Goal: Transaction & Acquisition: Download file/media

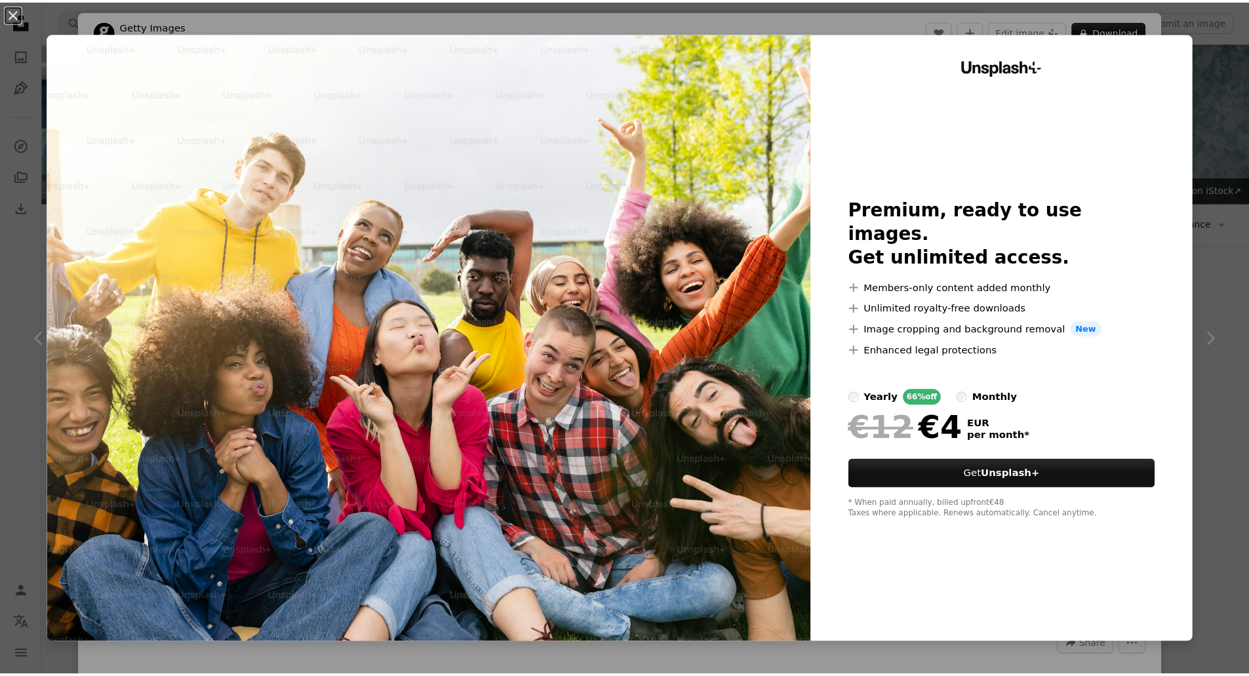
scroll to position [446, 0]
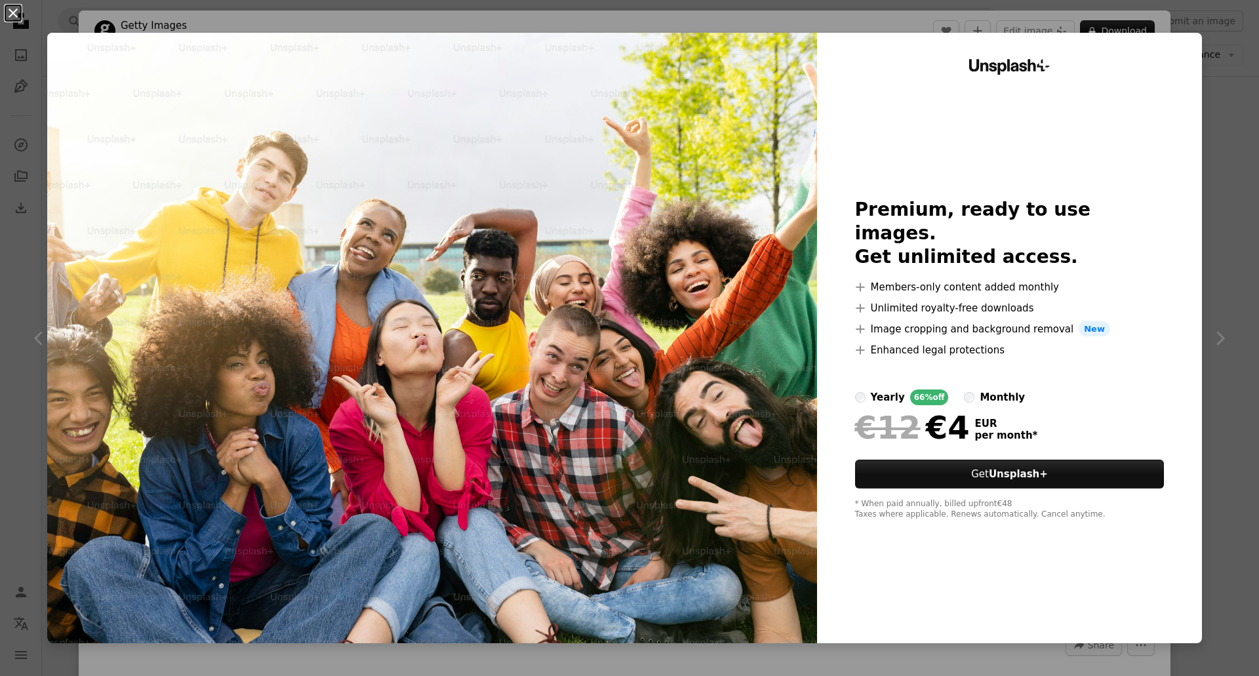
click at [12, 11] on button "An X shape" at bounding box center [13, 13] width 16 height 16
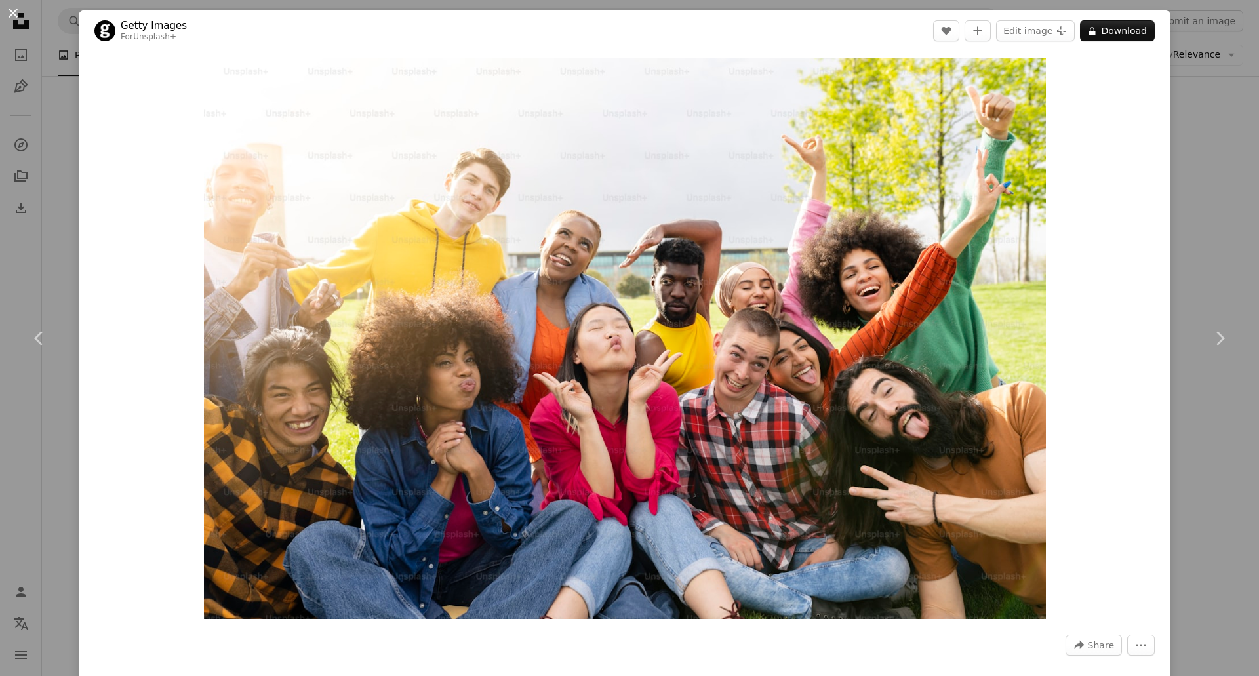
click at [13, 11] on button "An X shape" at bounding box center [13, 13] width 16 height 16
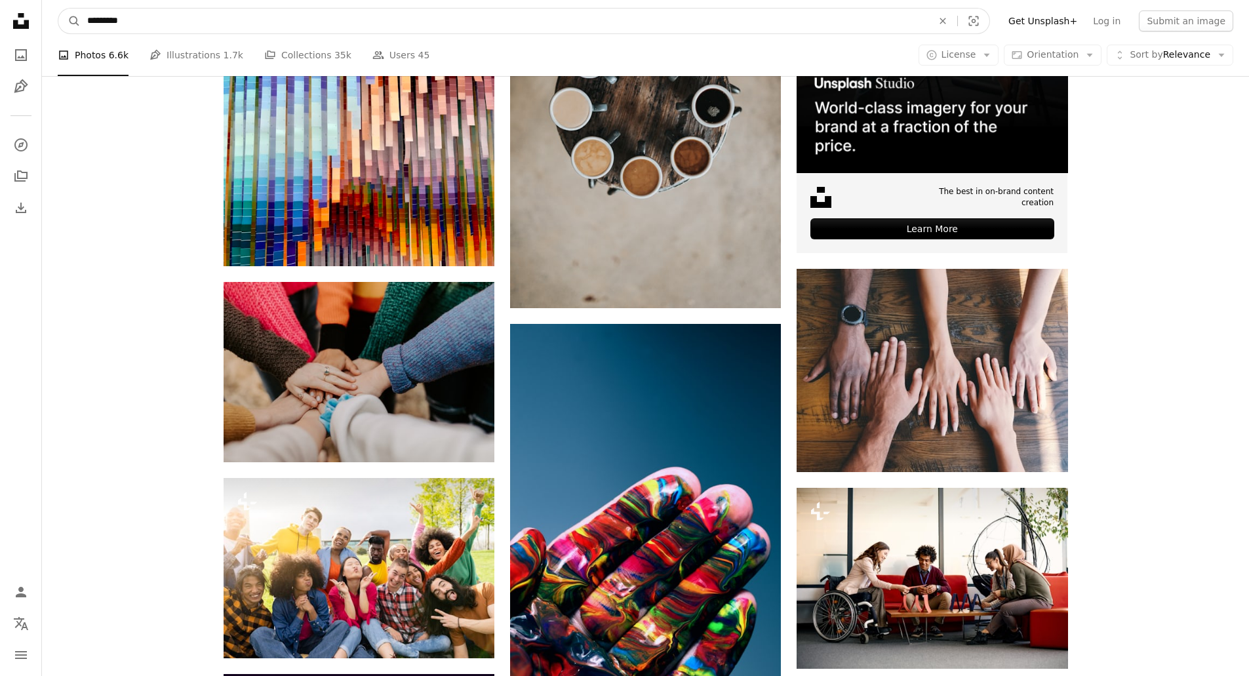
drag, startPoint x: 151, startPoint y: 22, endPoint x: 81, endPoint y: 22, distance: 70.8
click at [81, 22] on input "*********" at bounding box center [505, 21] width 848 height 25
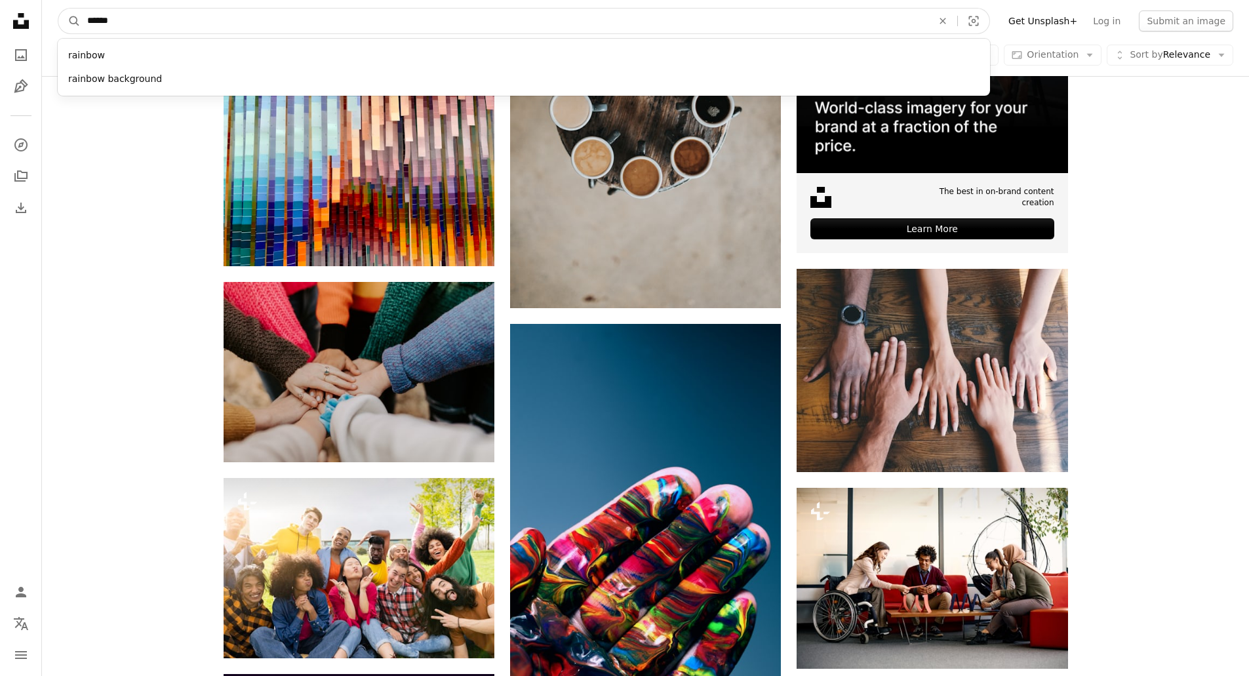
type input "*******"
click button "A magnifying glass" at bounding box center [69, 21] width 22 height 25
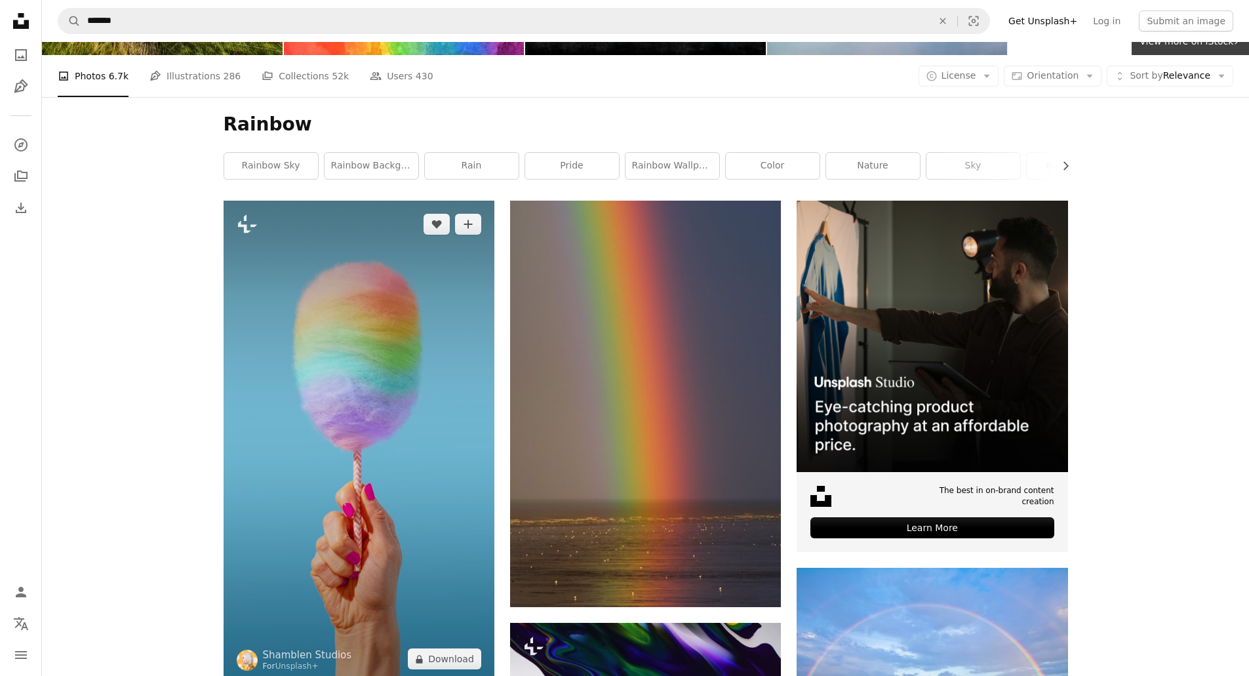
scroll to position [157, 0]
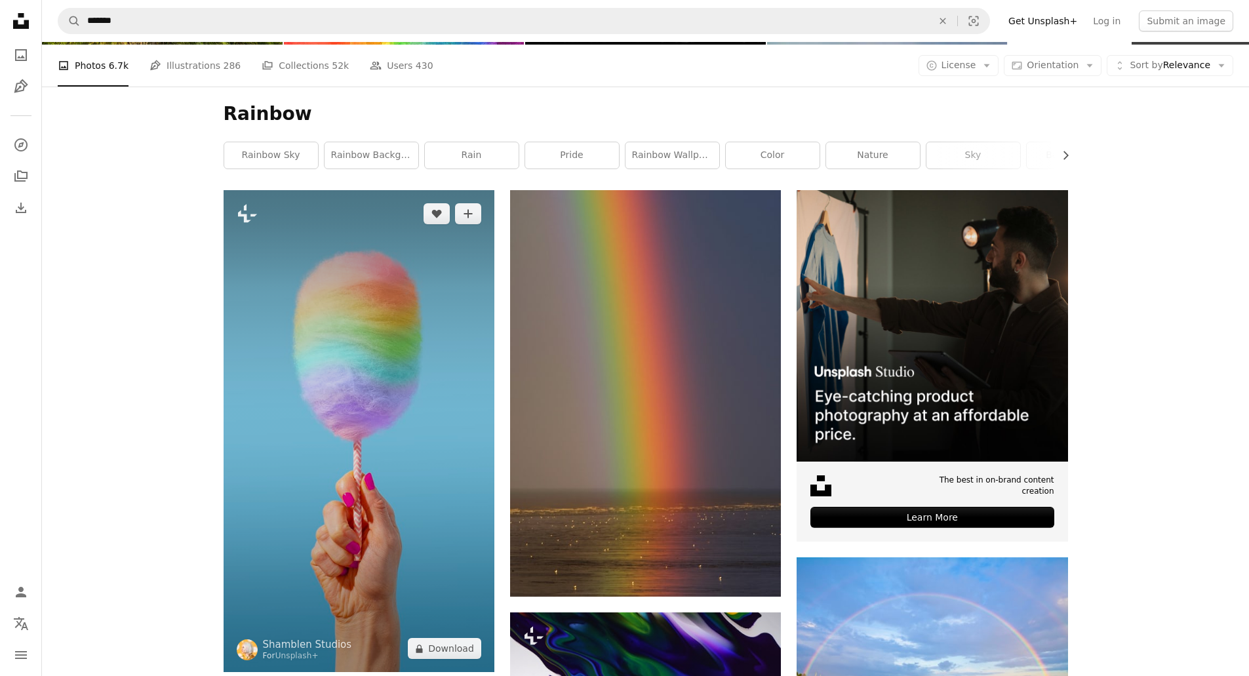
click at [370, 504] on img at bounding box center [359, 431] width 271 height 482
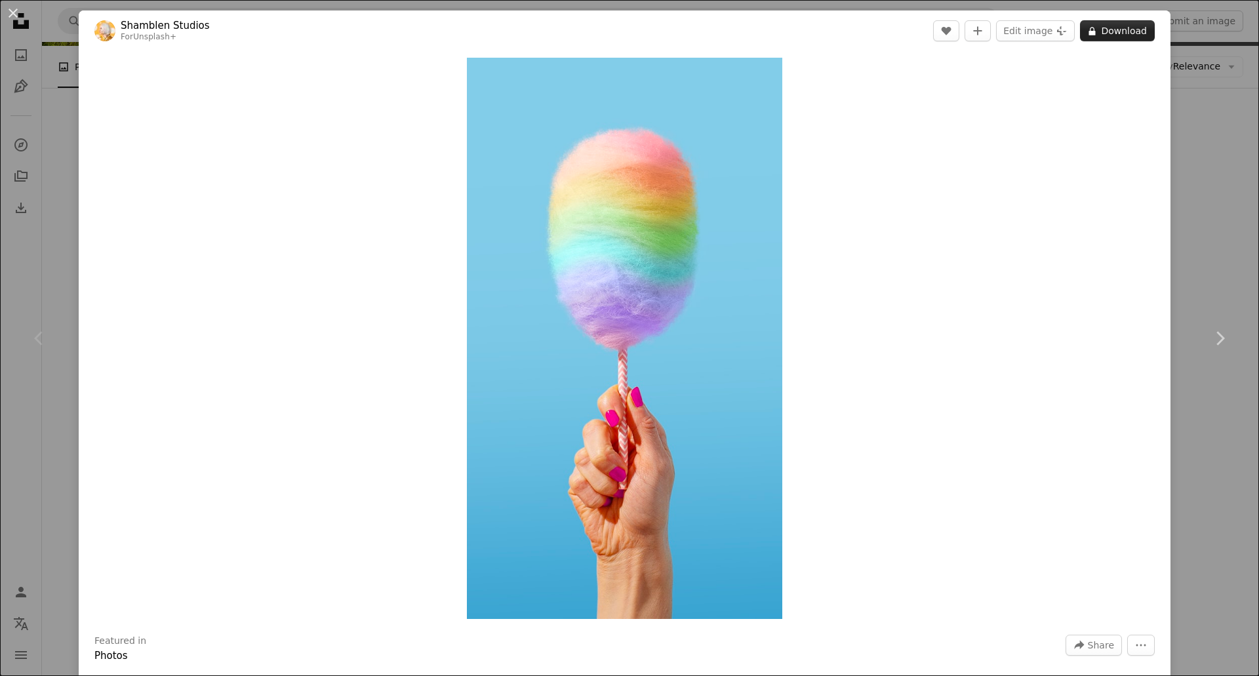
click at [1112, 33] on button "A lock Download" at bounding box center [1117, 30] width 75 height 21
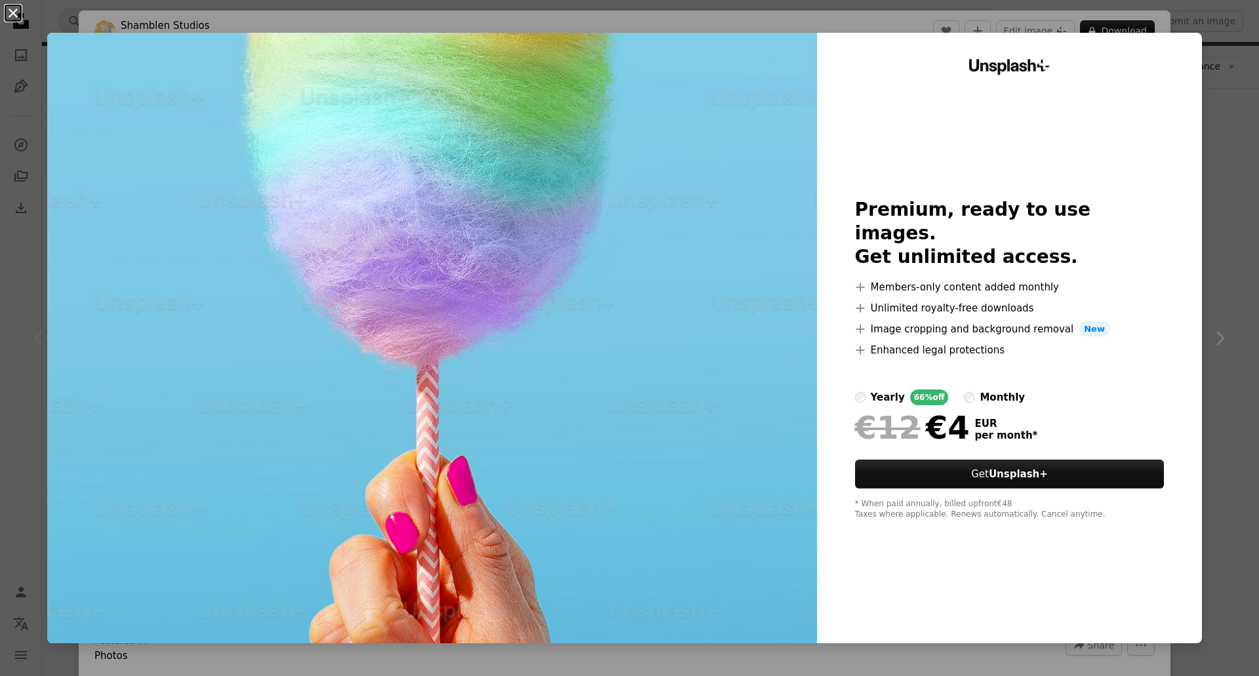
click at [12, 12] on button "An X shape" at bounding box center [13, 13] width 16 height 16
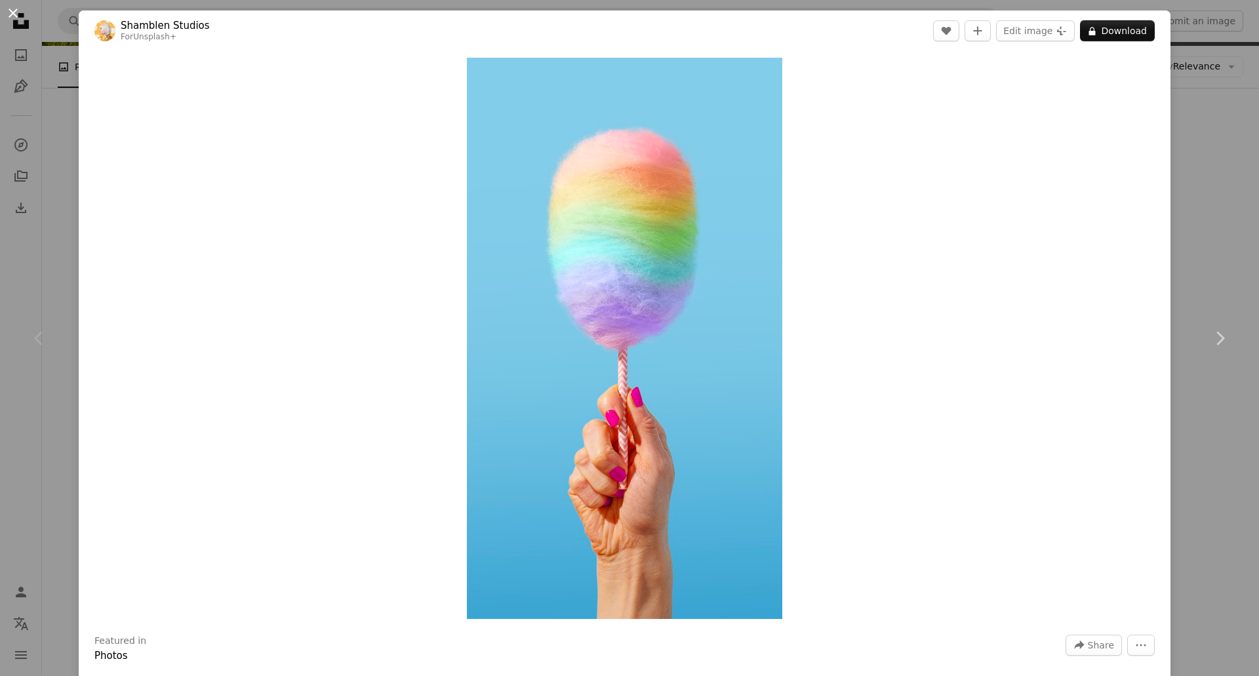
click at [12, 9] on button "An X shape" at bounding box center [13, 13] width 16 height 16
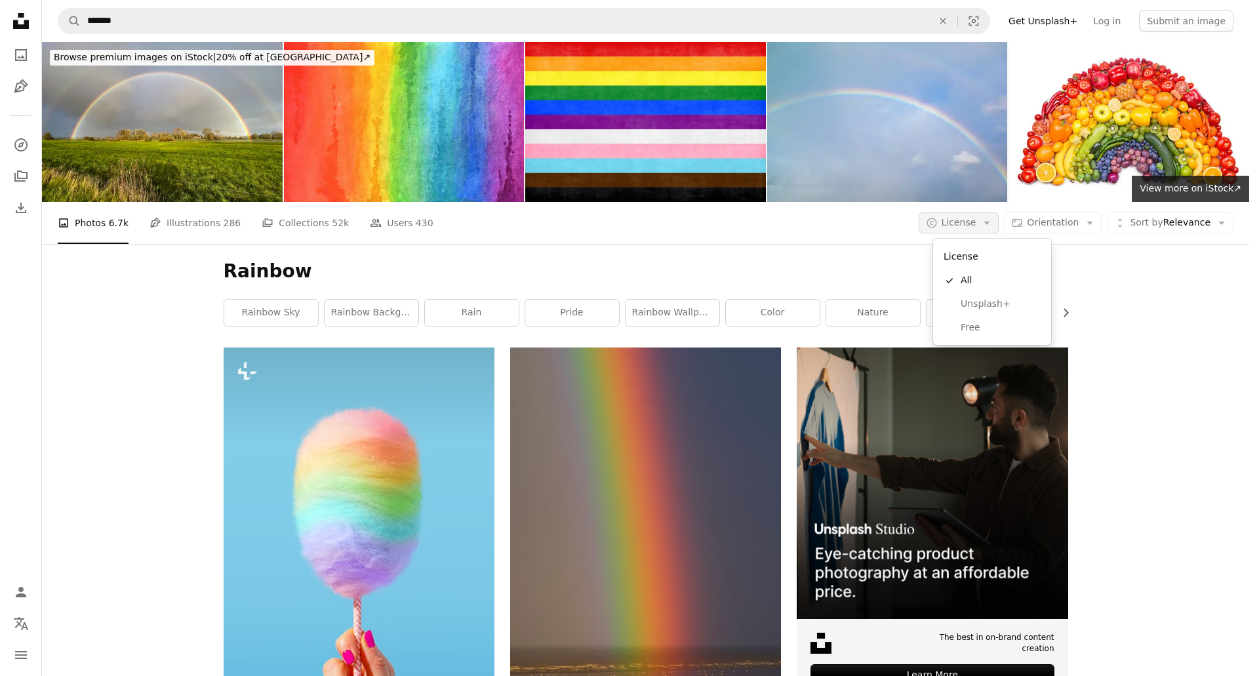
click at [993, 217] on icon "Arrow down" at bounding box center [987, 223] width 12 height 12
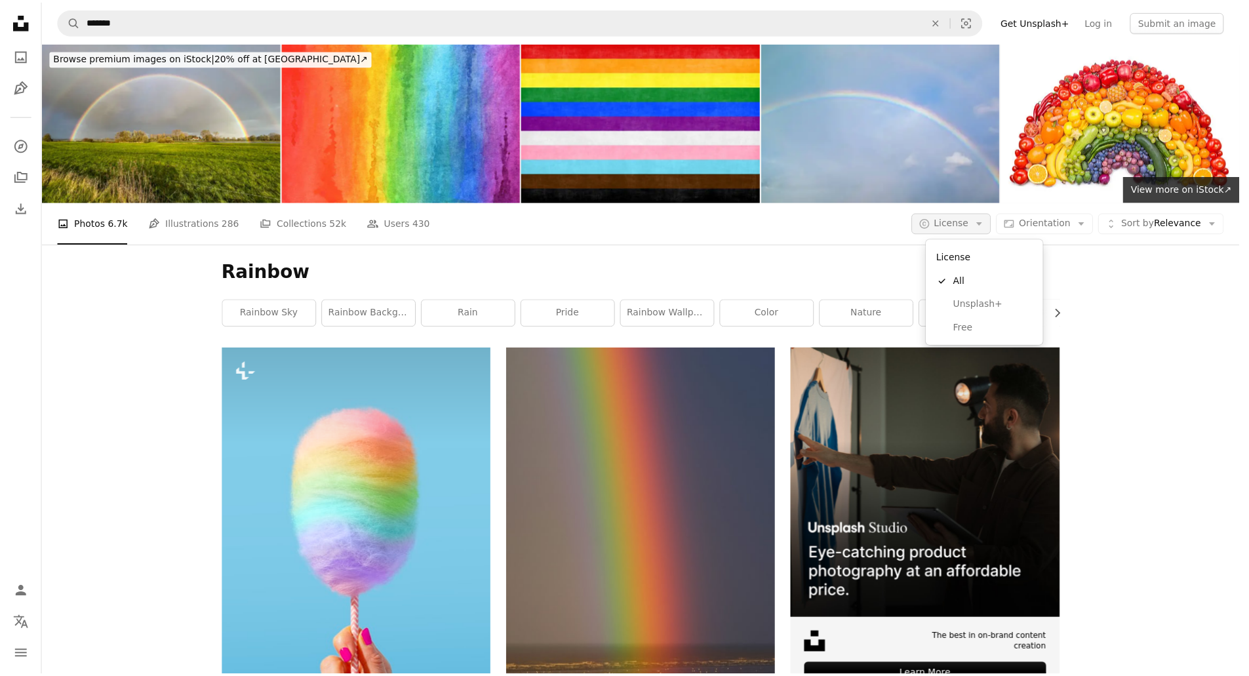
scroll to position [157, 0]
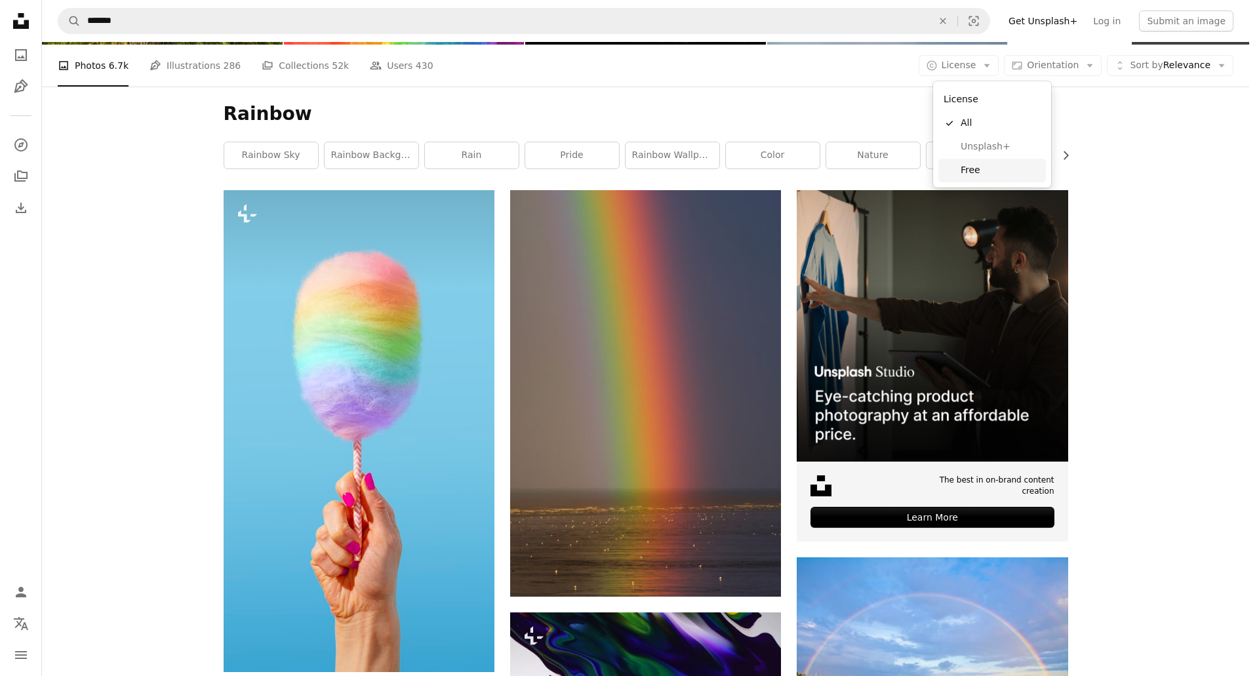
click at [972, 173] on span "Free" at bounding box center [1001, 170] width 80 height 13
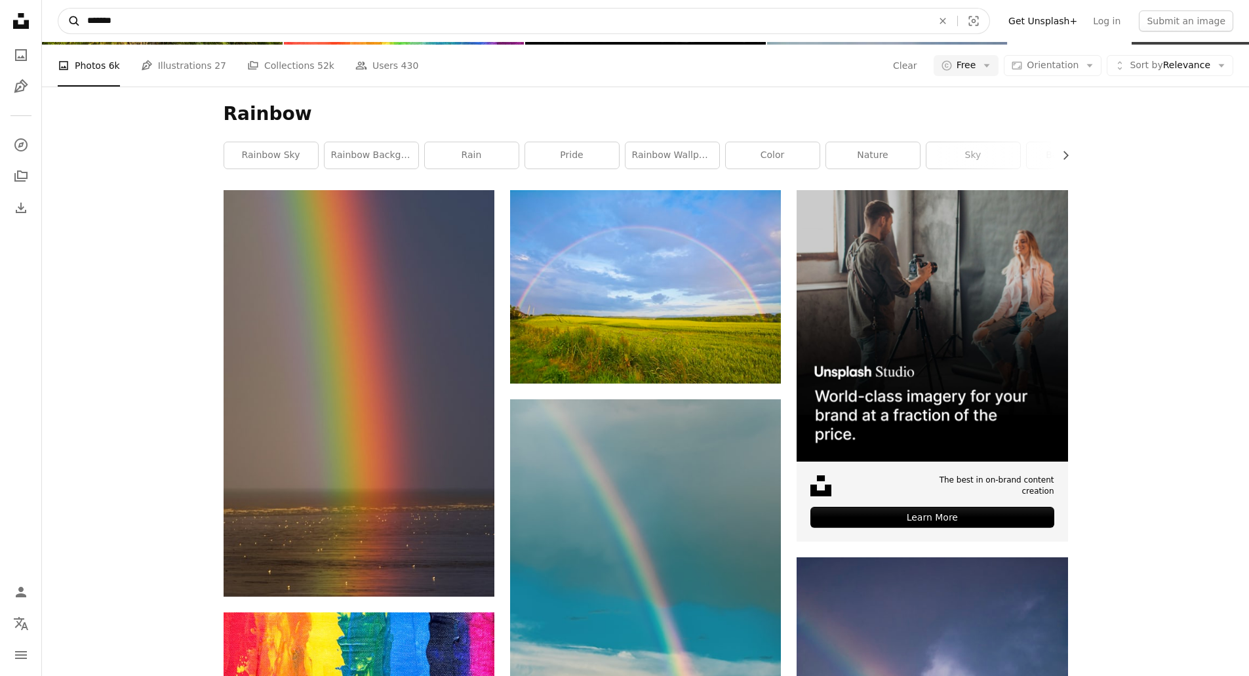
drag, startPoint x: 123, startPoint y: 20, endPoint x: 65, endPoint y: 22, distance: 58.4
click at [65, 22] on form "A magnifying glass ******* An X shape Visual search" at bounding box center [524, 21] width 933 height 26
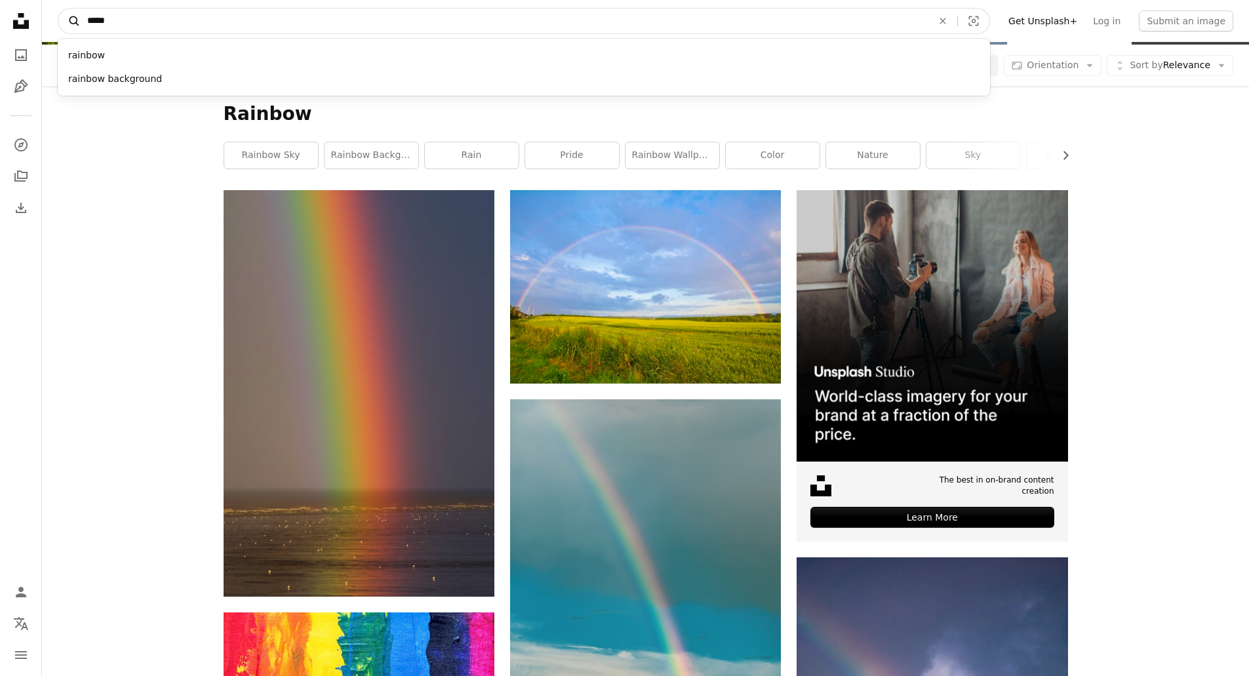
type input "*****"
click at [58, 9] on button "A magnifying glass" at bounding box center [69, 21] width 22 height 25
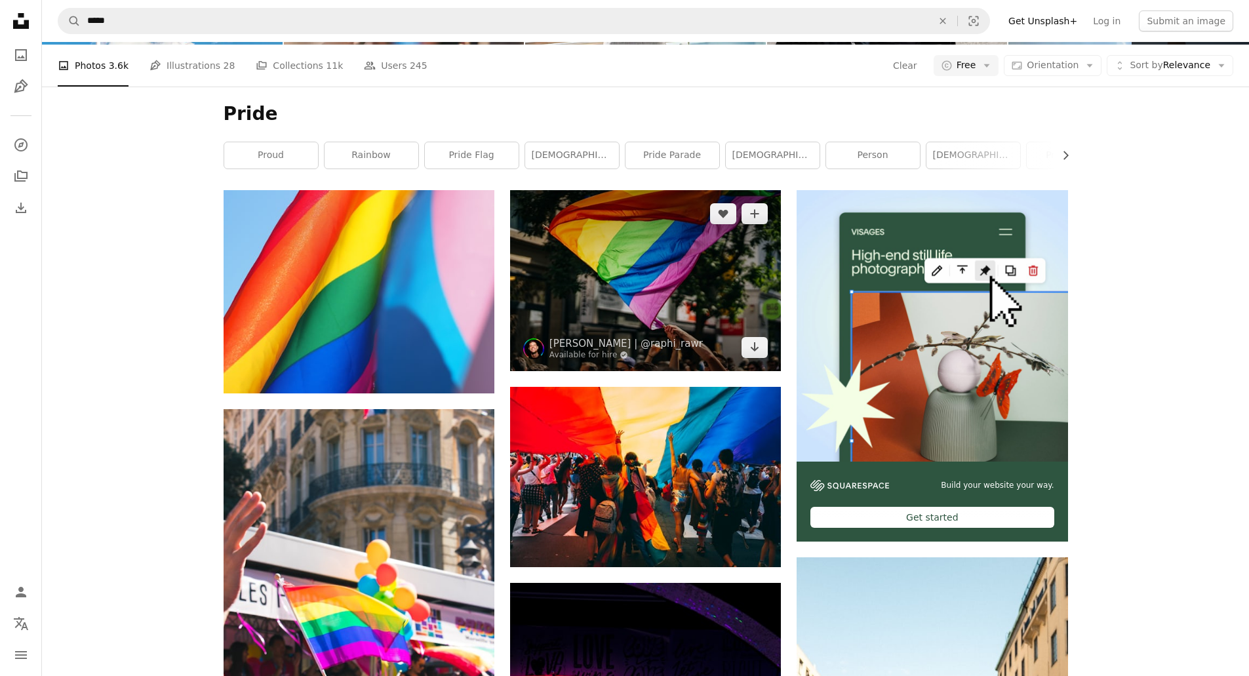
click at [647, 247] on img at bounding box center [645, 280] width 271 height 180
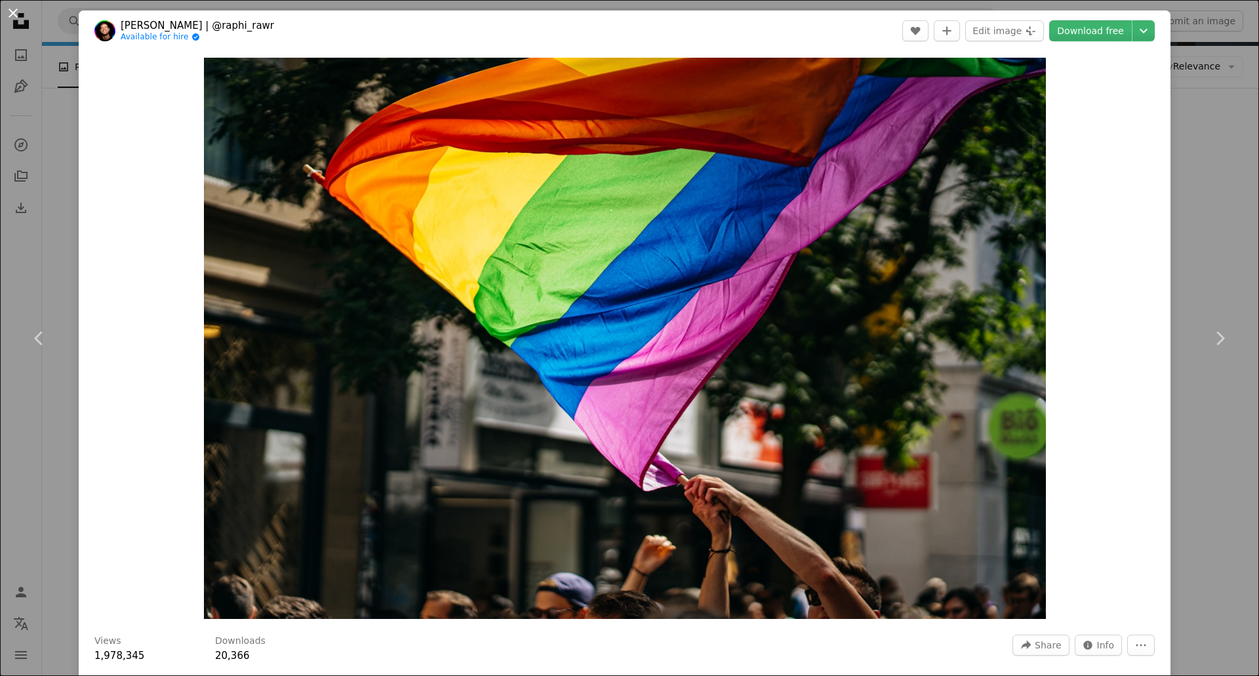
click at [10, 14] on button "An X shape" at bounding box center [13, 13] width 16 height 16
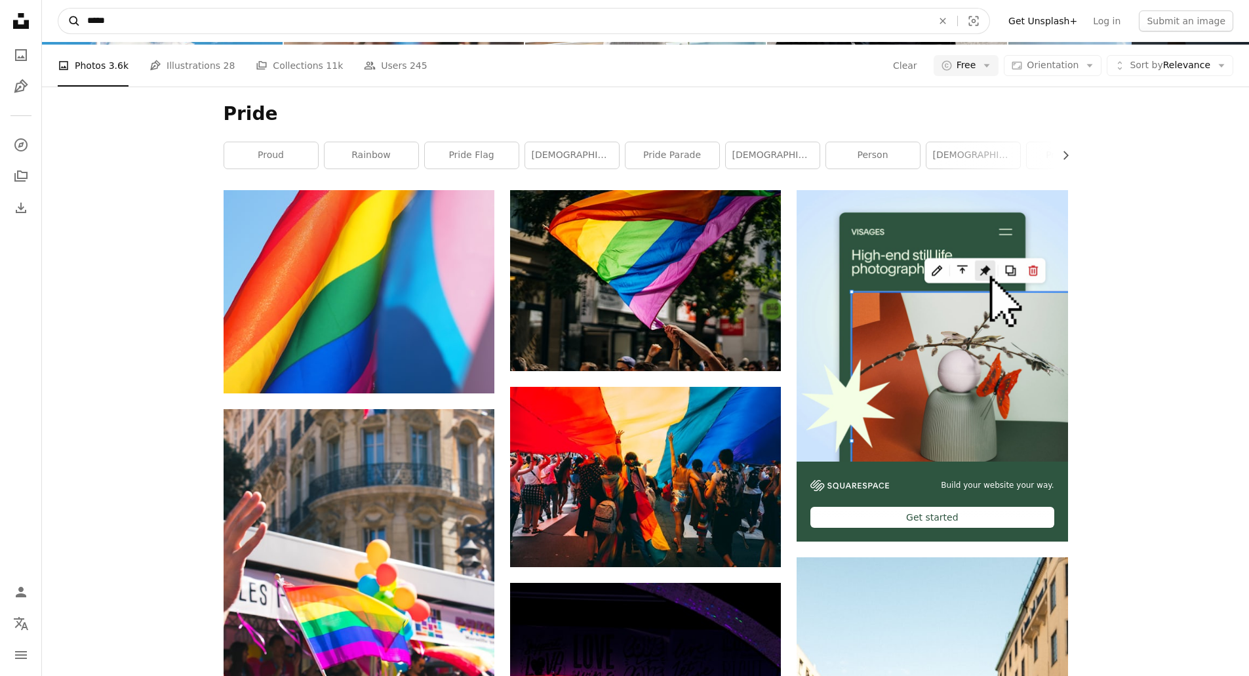
drag, startPoint x: 140, startPoint y: 19, endPoint x: 71, endPoint y: 19, distance: 68.9
click at [71, 19] on form "A magnifying glass ***** An X shape Visual search" at bounding box center [524, 21] width 933 height 26
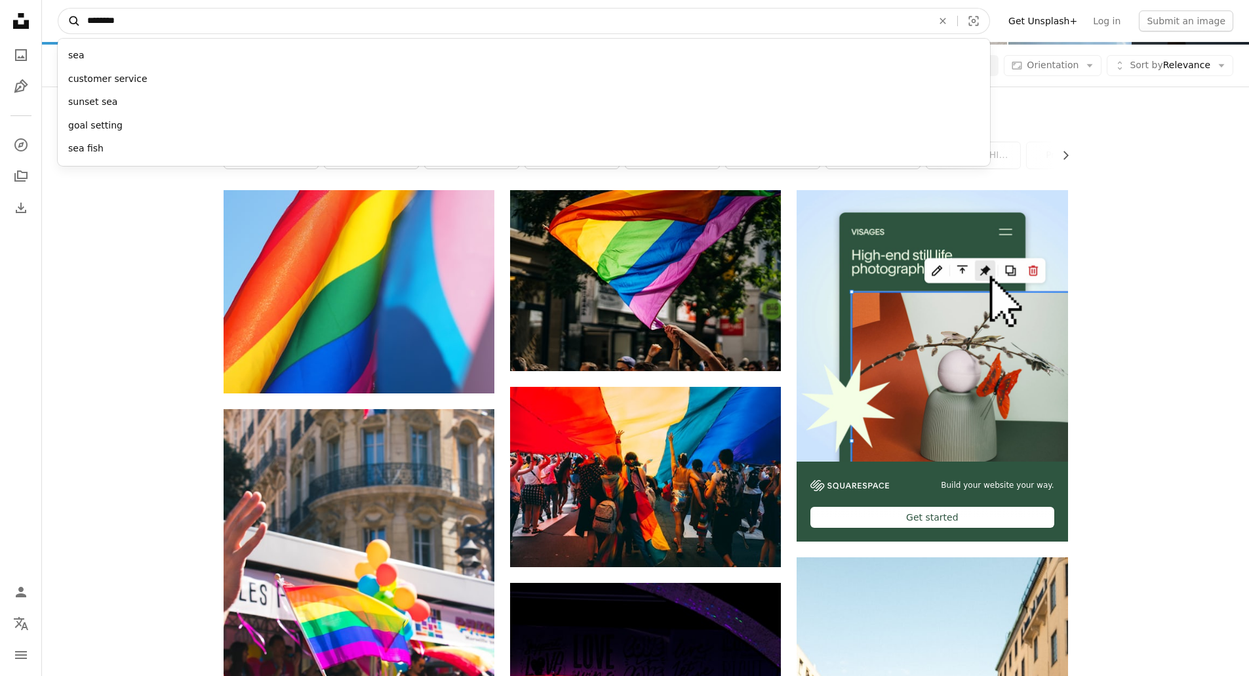
type input "*********"
click button "A magnifying glass" at bounding box center [69, 21] width 22 height 25
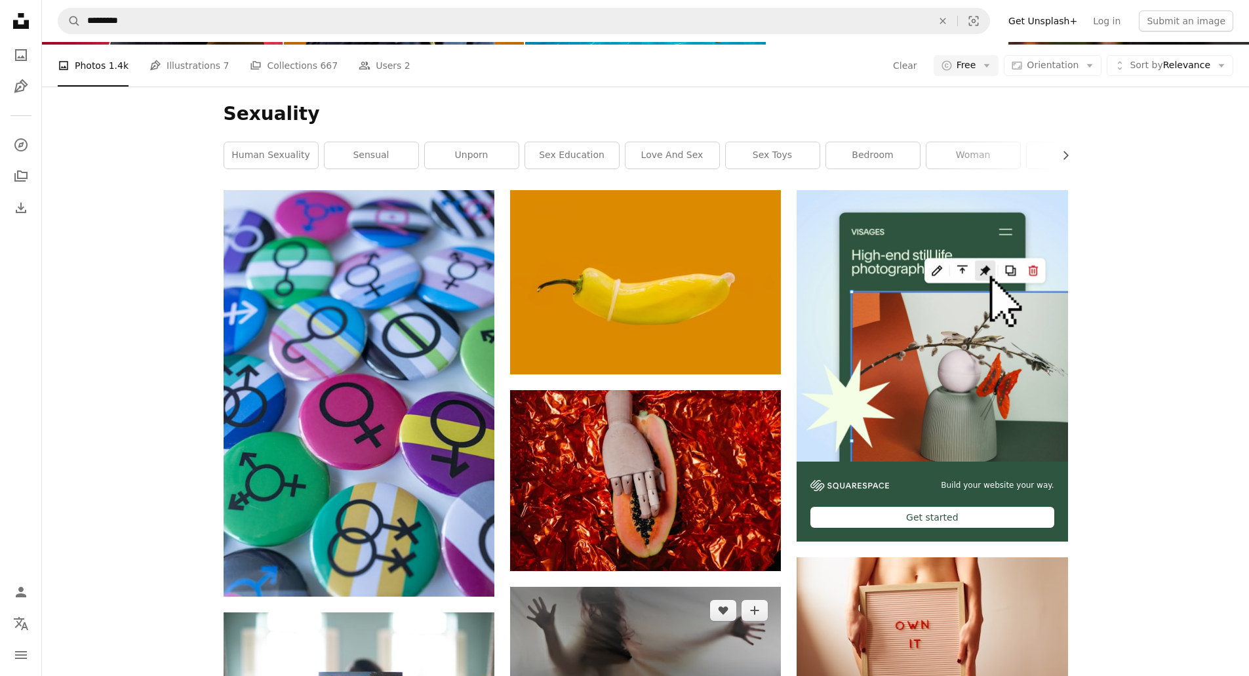
scroll to position [0, 0]
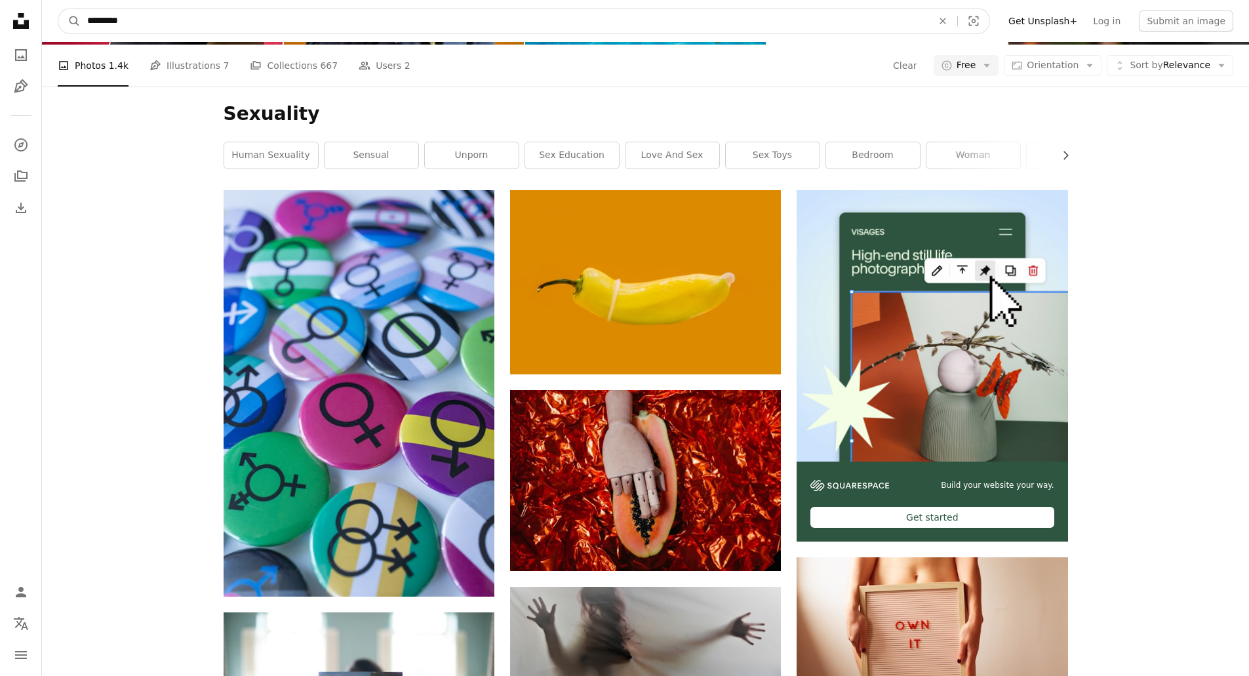
click at [643, 20] on input "*********" at bounding box center [505, 21] width 848 height 25
type input "*"
type input "*******"
click at [58, 9] on button "A magnifying glass" at bounding box center [69, 21] width 22 height 25
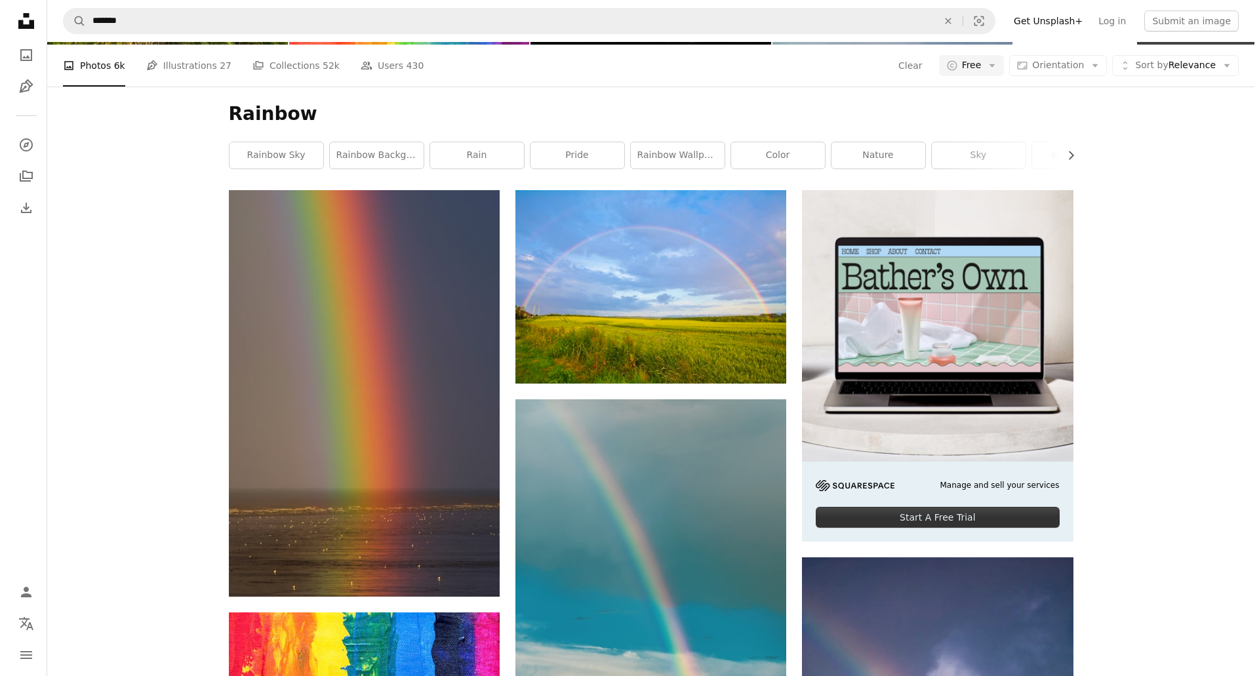
scroll to position [525, 0]
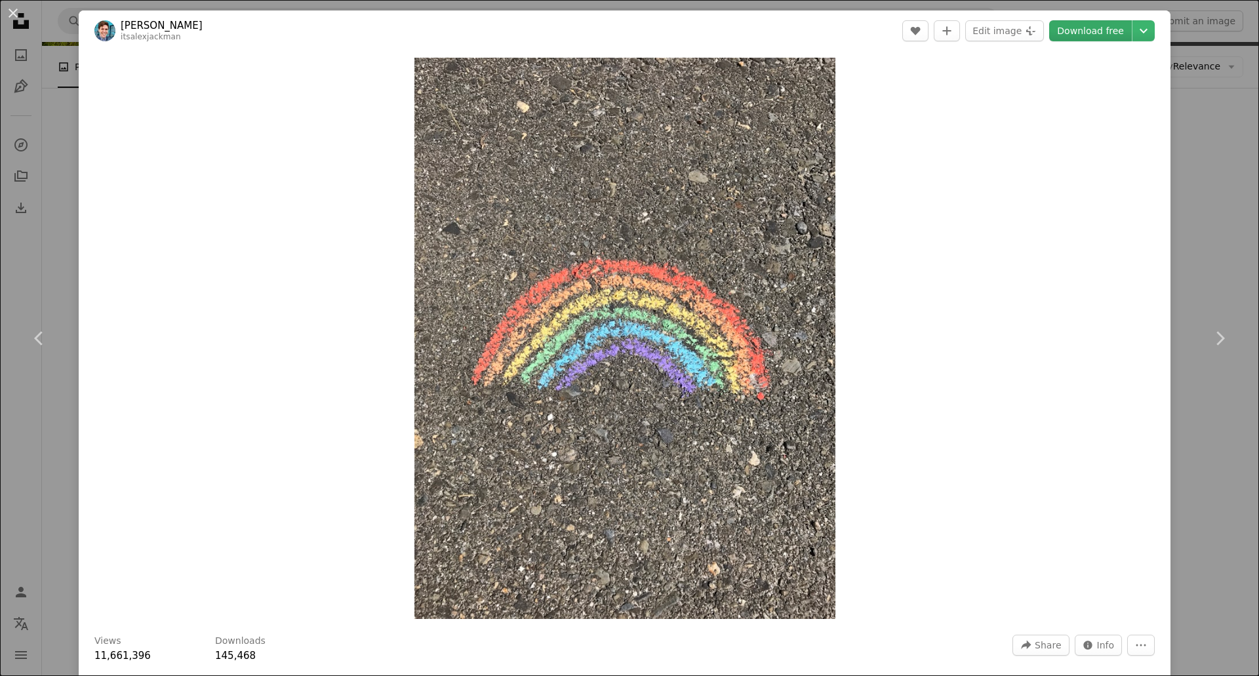
click at [1094, 27] on link "Download free" at bounding box center [1090, 30] width 83 height 21
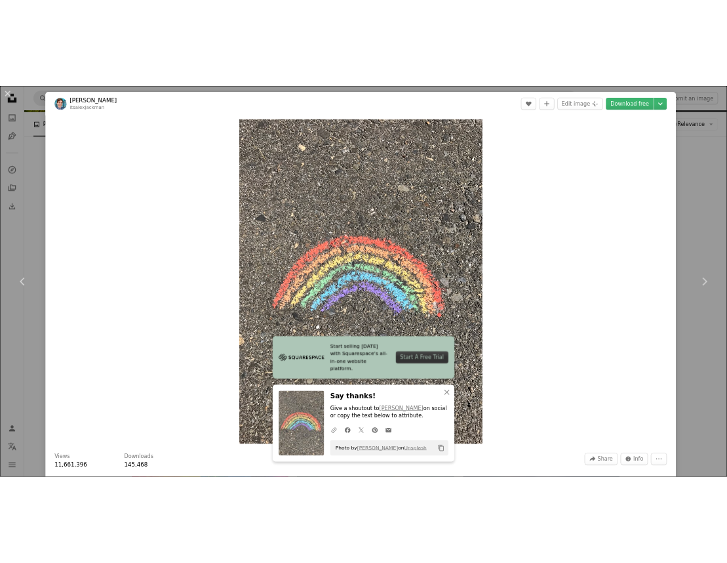
scroll to position [504, 0]
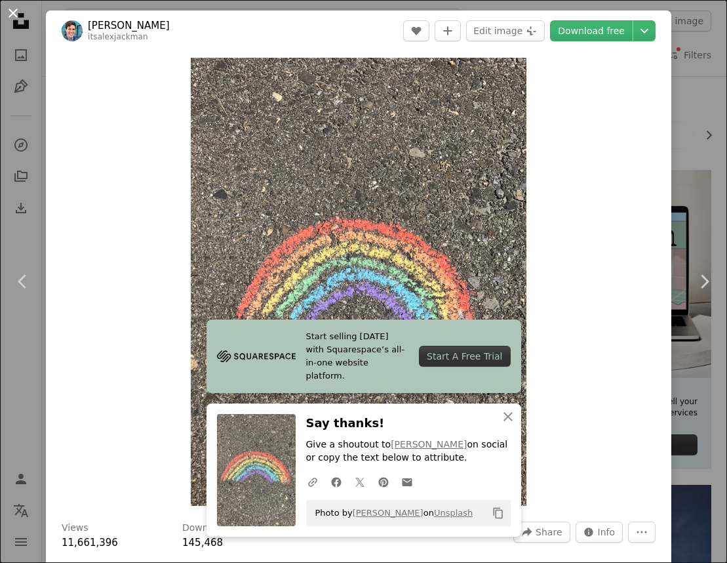
click at [11, 7] on button "An X shape" at bounding box center [13, 13] width 16 height 16
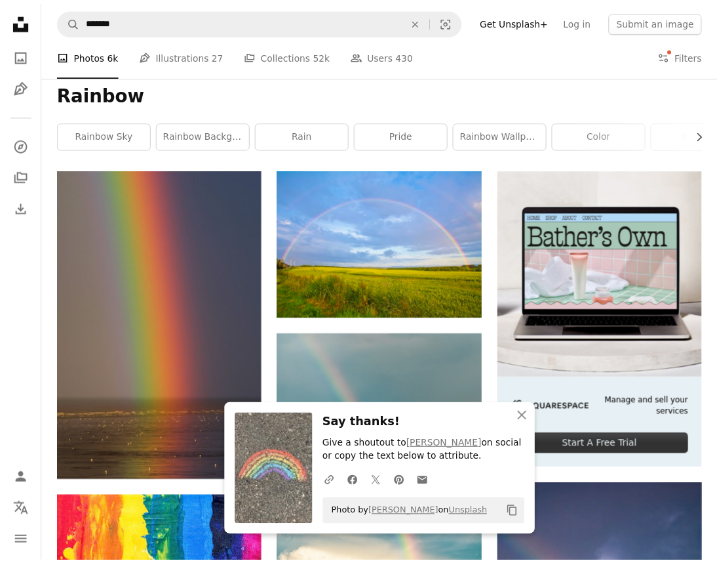
scroll to position [525, 0]
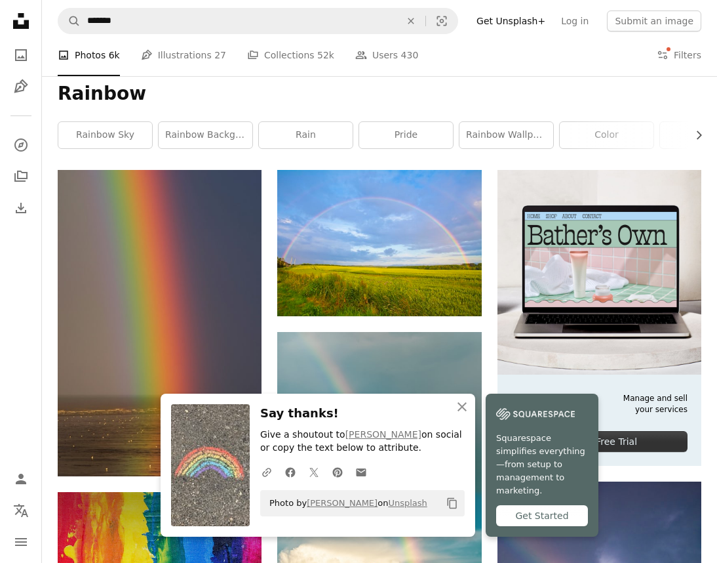
click at [221, 492] on img at bounding box center [160, 566] width 204 height 149
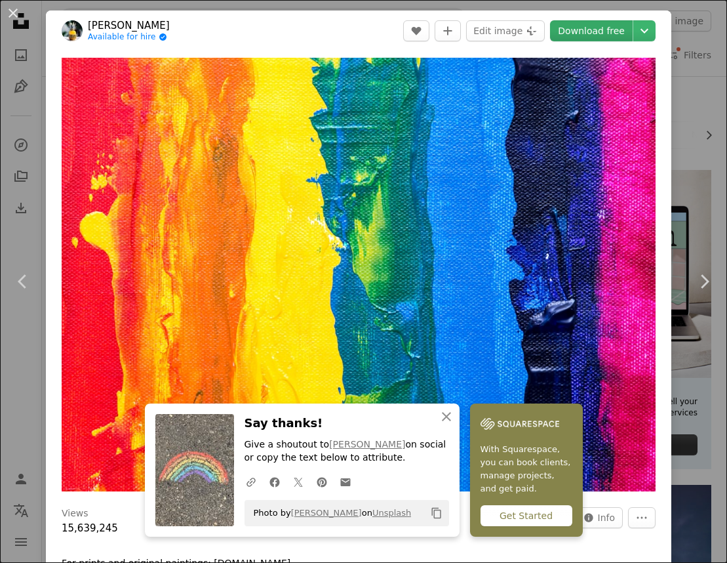
click at [597, 29] on link "Download free" at bounding box center [591, 30] width 83 height 21
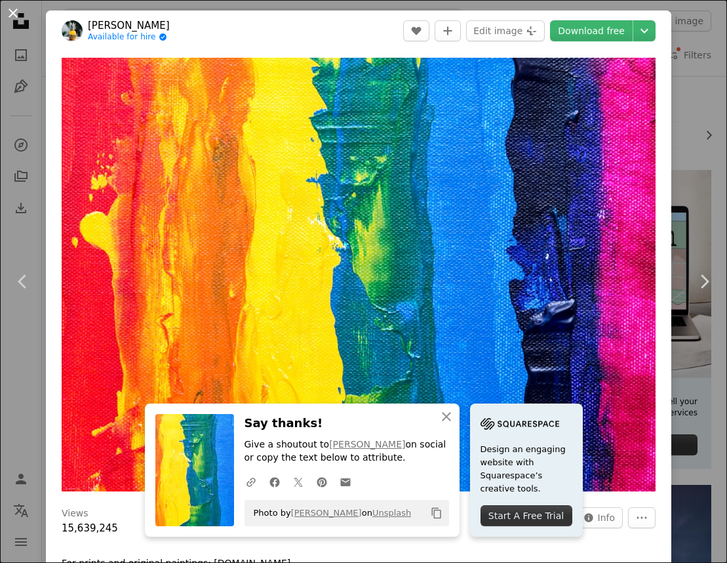
click at [11, 14] on button "An X shape" at bounding box center [13, 13] width 16 height 16
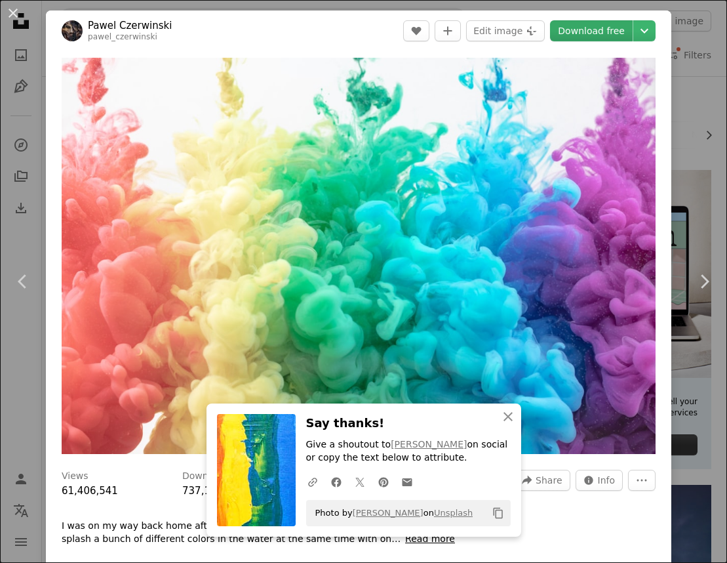
click at [594, 27] on link "Download free" at bounding box center [591, 30] width 83 height 21
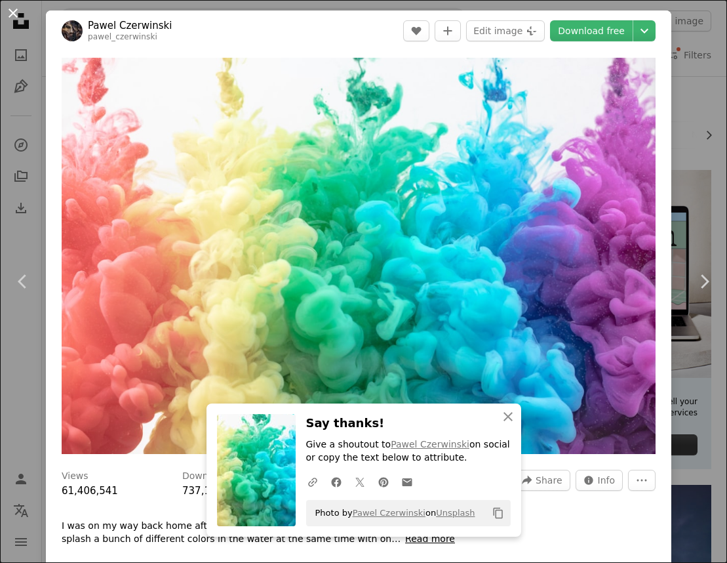
click at [10, 13] on button "An X shape" at bounding box center [13, 13] width 16 height 16
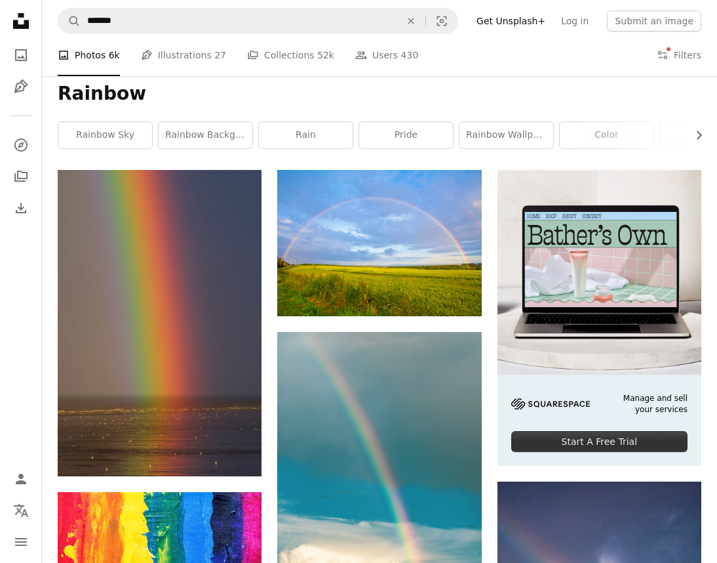
scroll to position [178, 0]
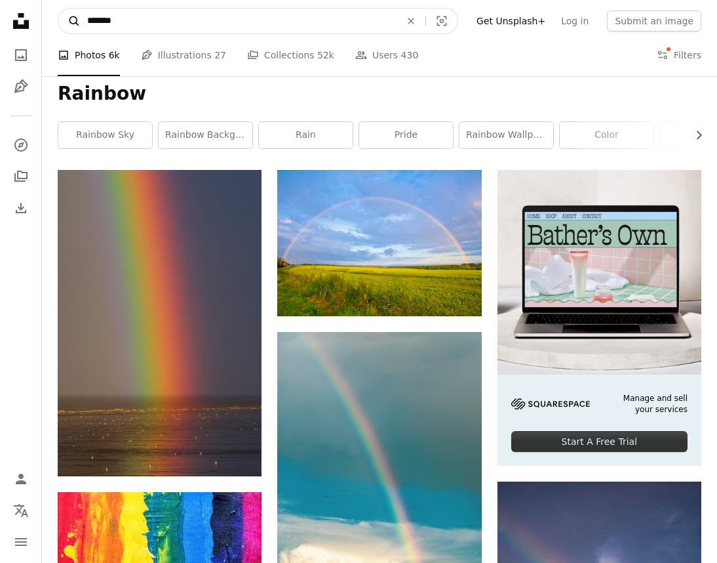
drag, startPoint x: 129, startPoint y: 24, endPoint x: 79, endPoint y: 20, distance: 50.0
click at [79, 20] on form "A magnifying glass ******* An X shape Visual search" at bounding box center [258, 21] width 401 height 26
type input "*****"
click at [58, 9] on button "A magnifying glass" at bounding box center [69, 21] width 22 height 25
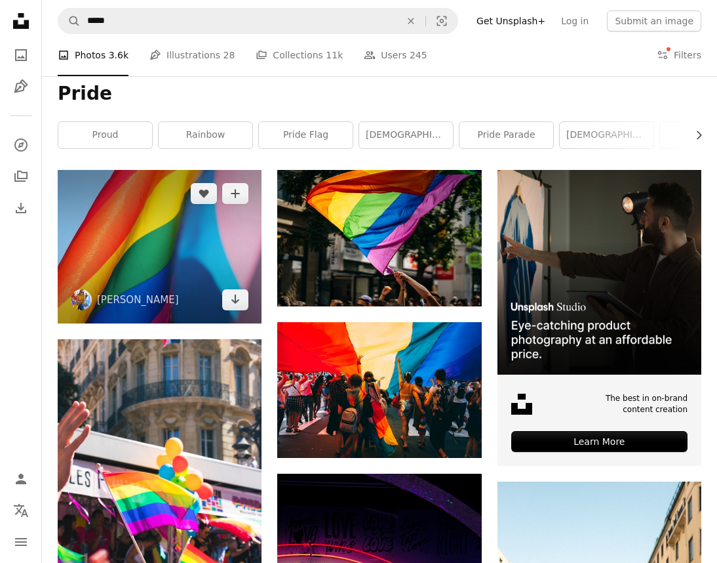
click at [167, 323] on img at bounding box center [160, 246] width 204 height 153
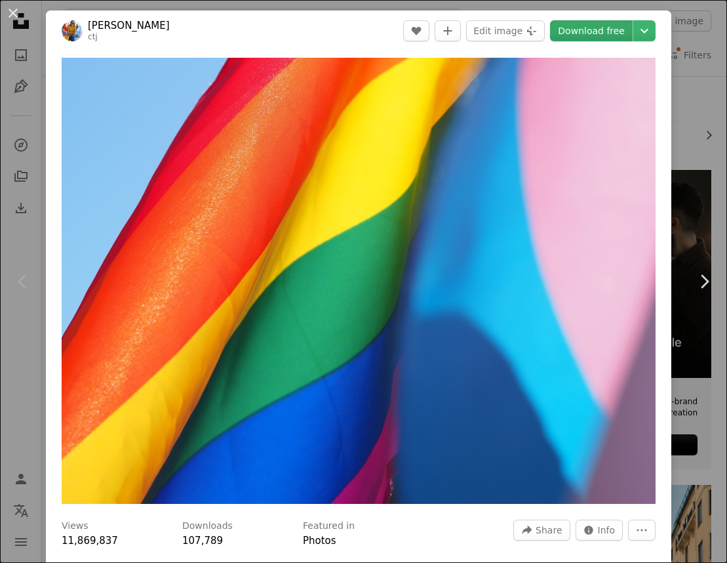
click at [593, 33] on link "Download free" at bounding box center [591, 30] width 83 height 21
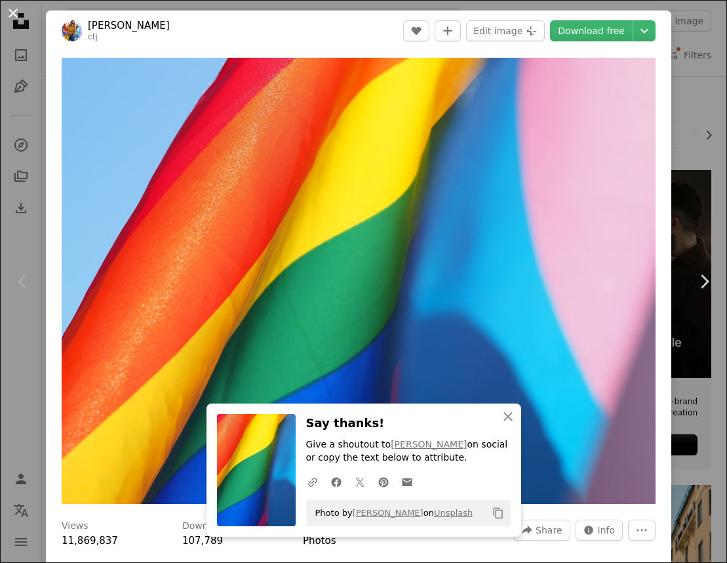
click at [13, 11] on button "An X shape" at bounding box center [13, 13] width 16 height 16
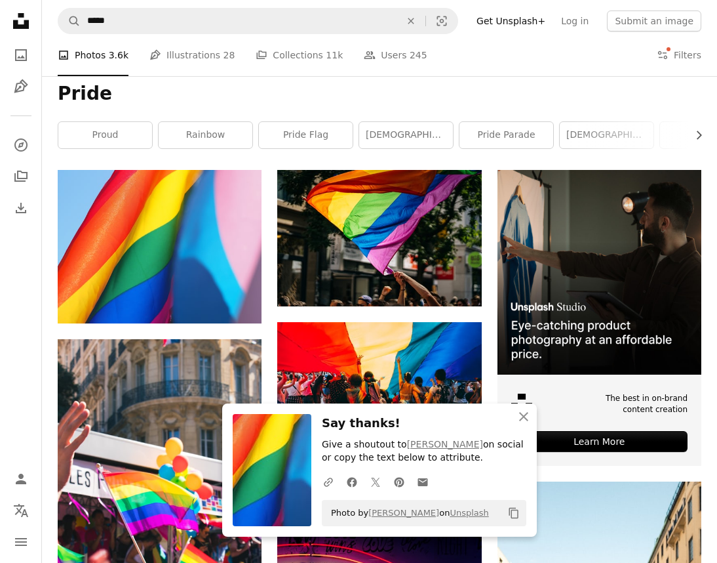
scroll to position [637, 0]
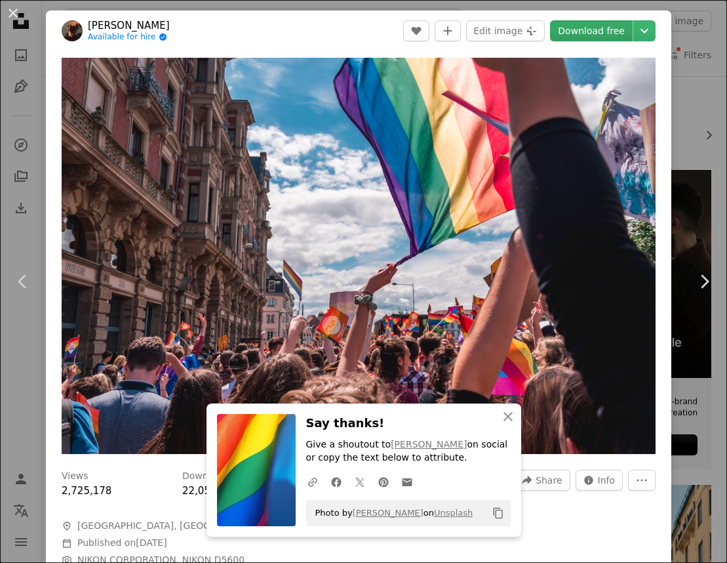
click at [572, 39] on link "Download free" at bounding box center [591, 30] width 83 height 21
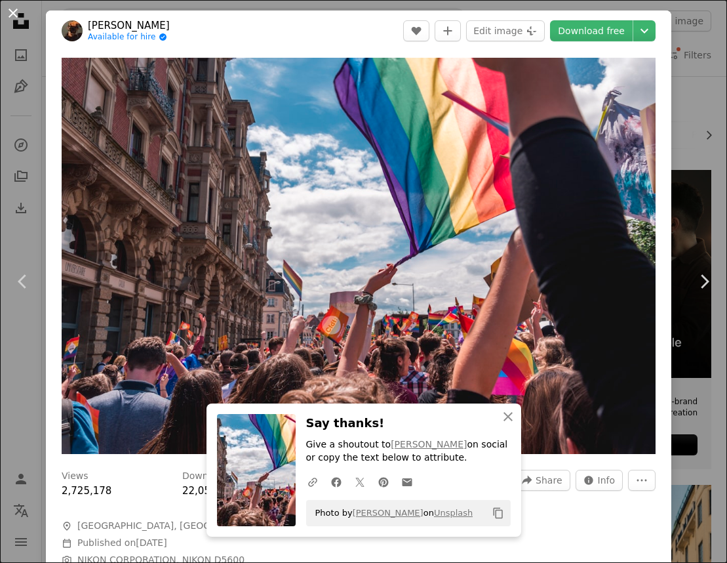
click at [10, 15] on button "An X shape" at bounding box center [13, 13] width 16 height 16
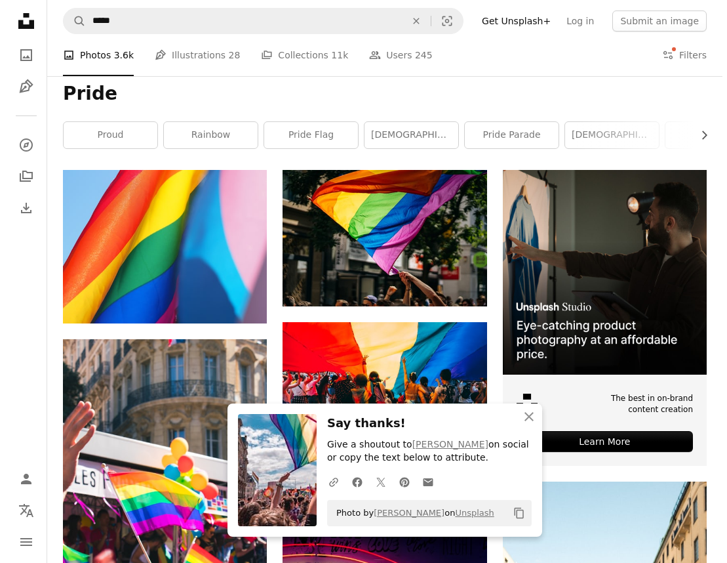
scroll to position [1399, 0]
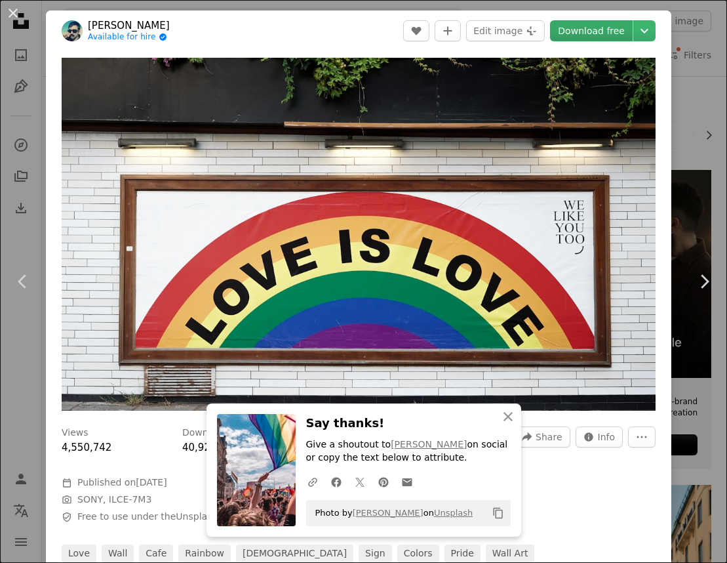
click at [590, 25] on link "Download free" at bounding box center [591, 30] width 83 height 21
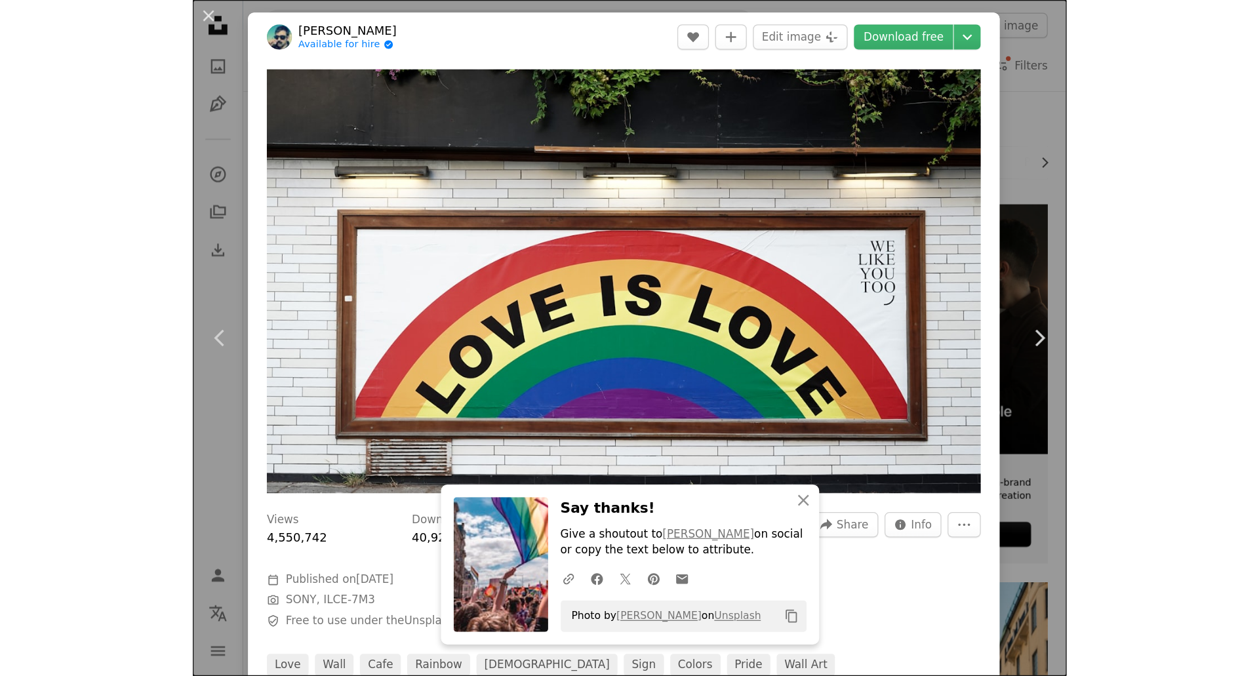
scroll to position [1709, 0]
